Goal: Use online tool/utility: Utilize a website feature to perform a specific function

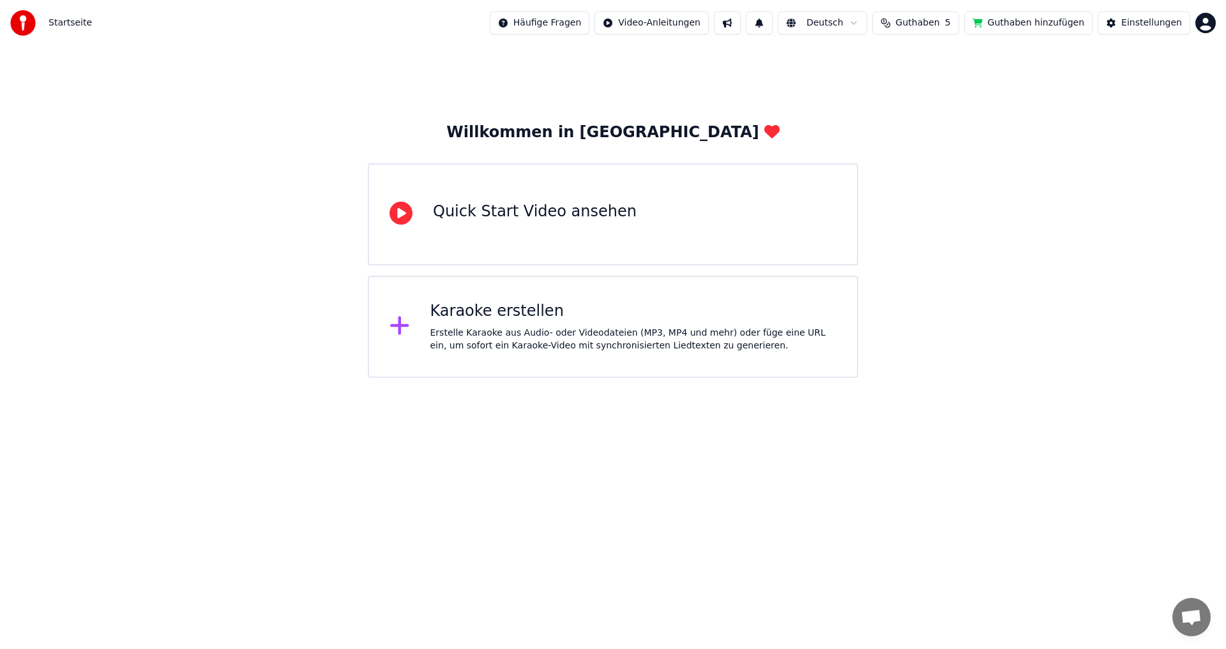
click at [71, 25] on span "Startseite" at bounding box center [70, 23] width 43 height 13
click at [1212, 17] on html "Startseite Häufige Fragen Video-Anleitungen Deutsch Guthaben 5 Guthaben hinzufü…" at bounding box center [613, 189] width 1226 height 378
click at [547, 322] on html "Startseite Häufige Fragen Video-Anleitungen Deutsch Guthaben 5 Guthaben hinzufü…" at bounding box center [613, 189] width 1226 height 378
click at [398, 331] on icon at bounding box center [399, 325] width 20 height 23
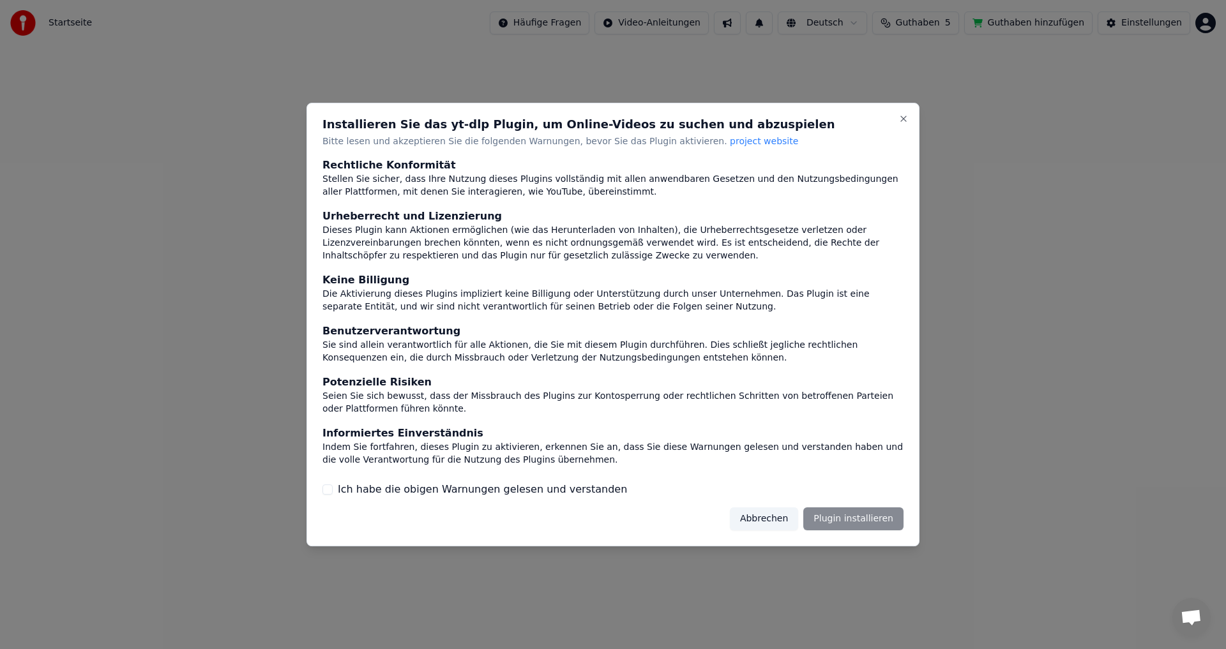
click at [514, 493] on label "Ich habe die obigen Warnungen gelesen und verstanden" at bounding box center [482, 489] width 289 height 15
click at [333, 493] on button "Ich habe die obigen Warnungen gelesen und verstanden" at bounding box center [327, 490] width 10 height 10
click at [873, 516] on button "Plugin installieren" at bounding box center [853, 519] width 100 height 23
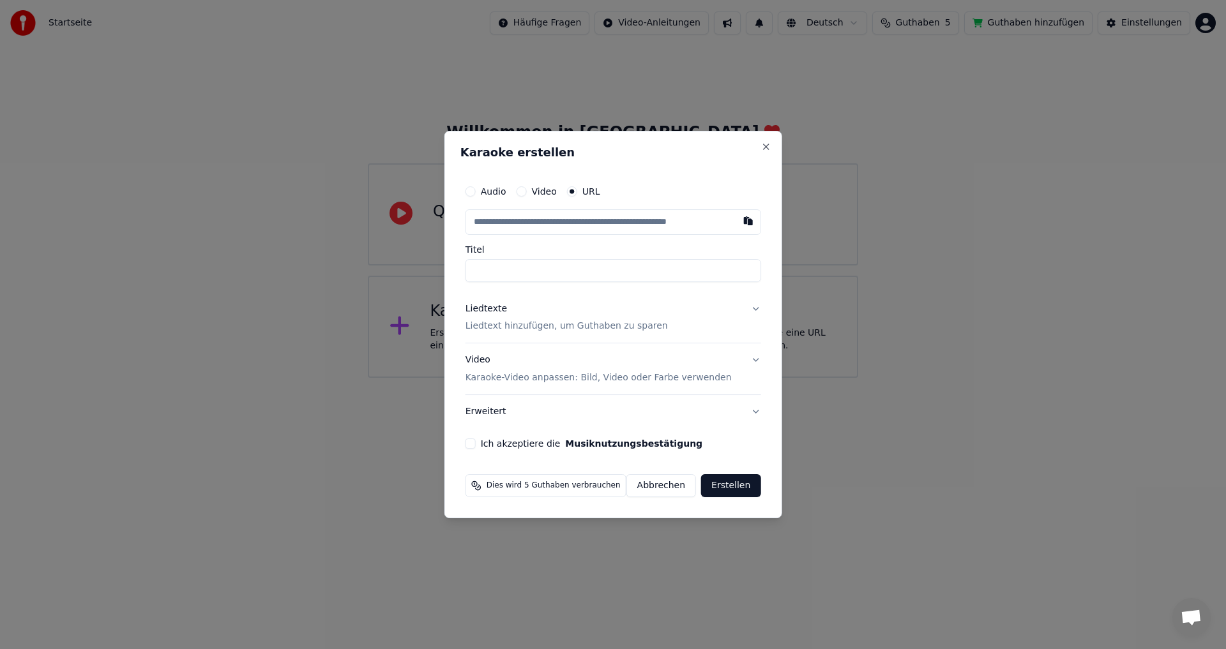
click at [655, 483] on button "Abbrechen" at bounding box center [661, 485] width 70 height 23
